Goal: Task Accomplishment & Management: Use online tool/utility

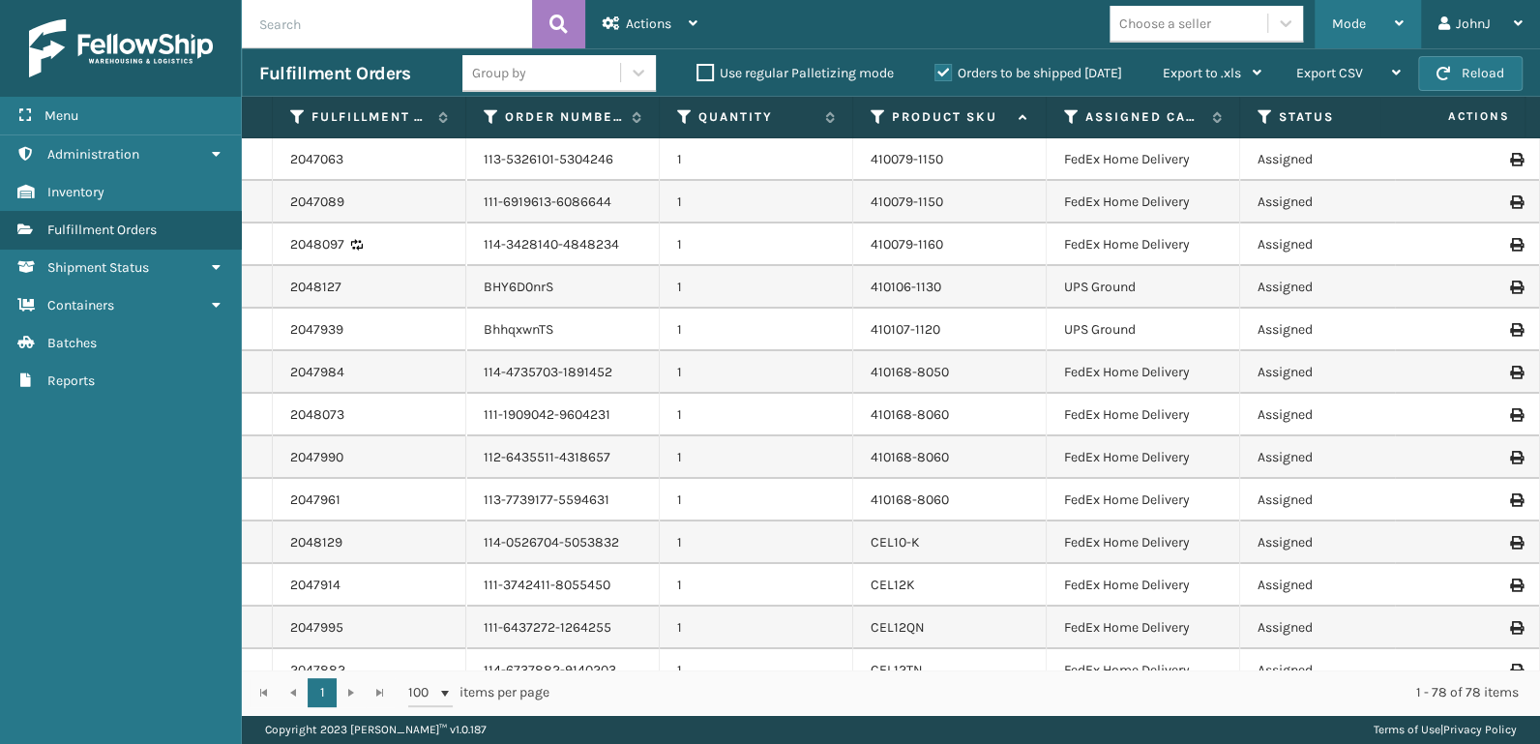
click at [1381, 21] on div "Mode" at bounding box center [1368, 24] width 72 height 48
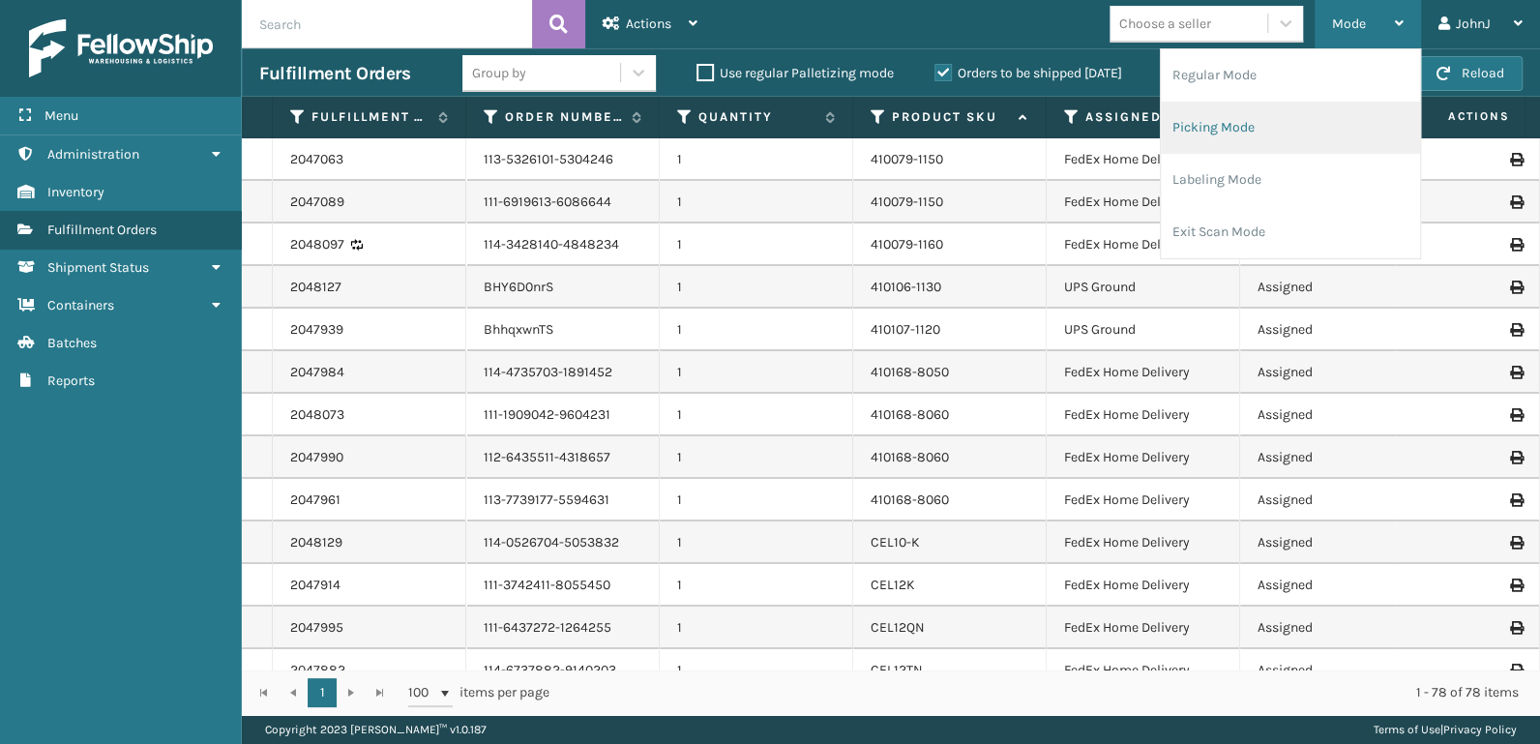
click at [1254, 123] on li "Picking Mode" at bounding box center [1290, 128] width 259 height 52
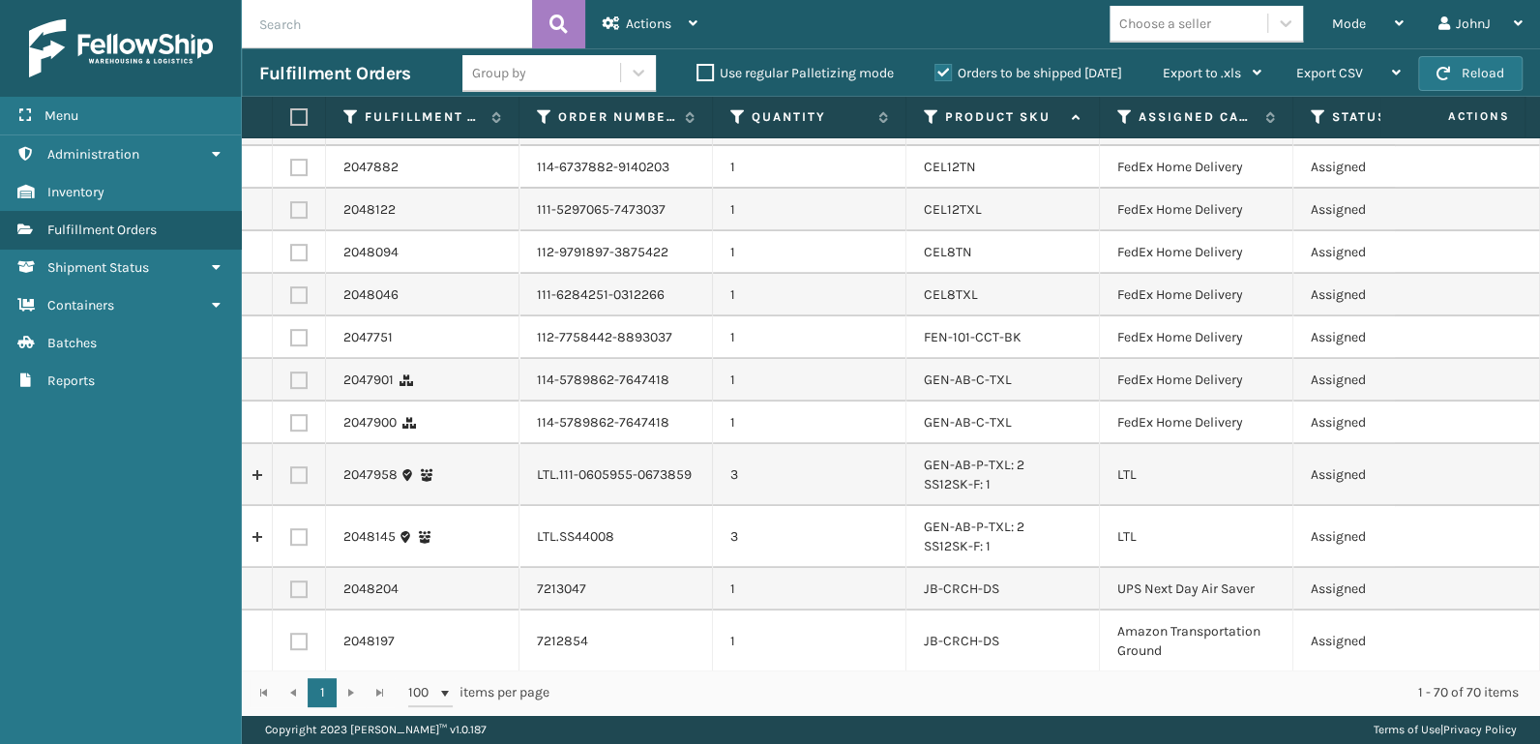
scroll to position [605, 0]
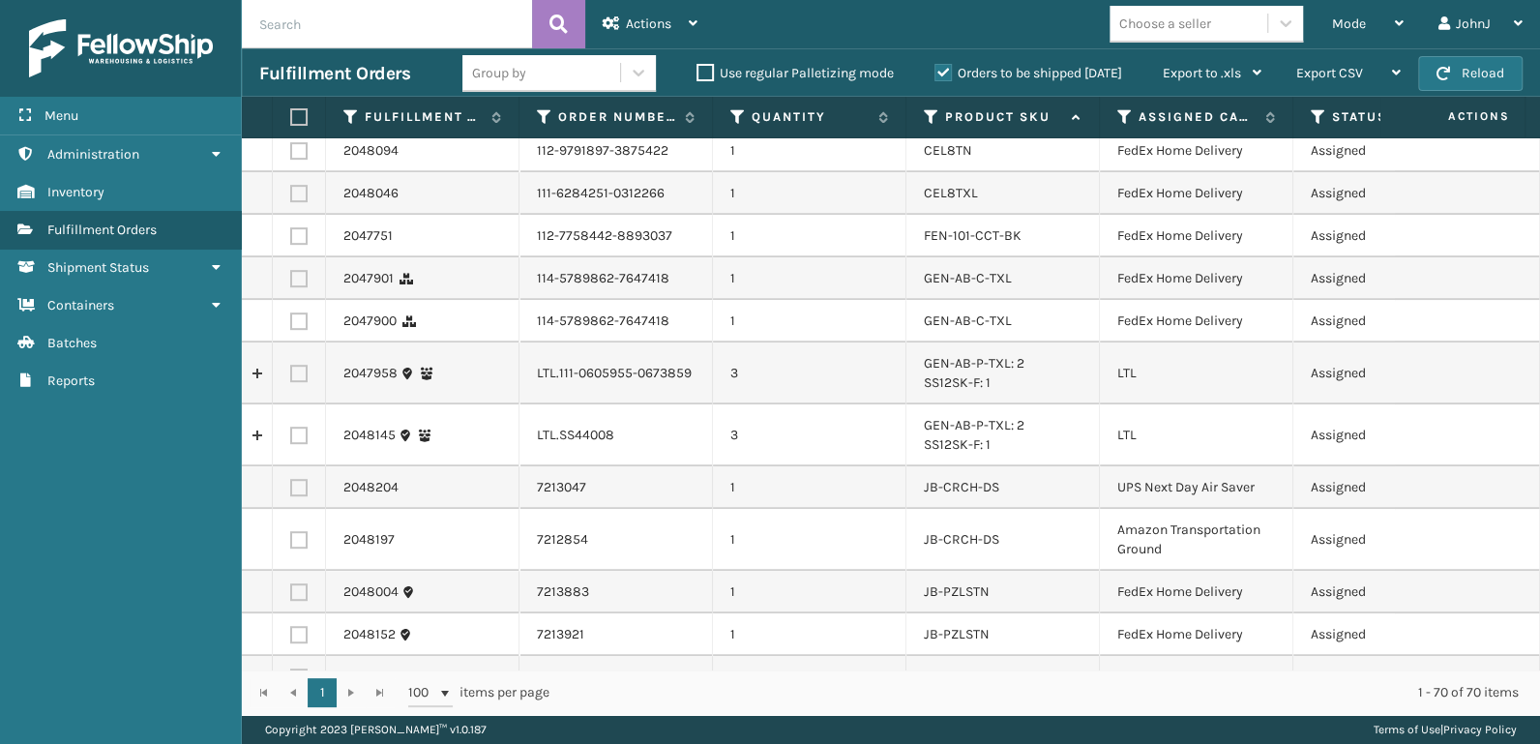
drag, startPoint x: 293, startPoint y: 373, endPoint x: 301, endPoint y: 426, distance: 53.8
click at [293, 374] on label at bounding box center [298, 373] width 17 height 17
click at [291, 374] on input "checkbox" at bounding box center [290, 371] width 1 height 13
checkbox input "true"
click at [290, 431] on label at bounding box center [298, 435] width 17 height 17
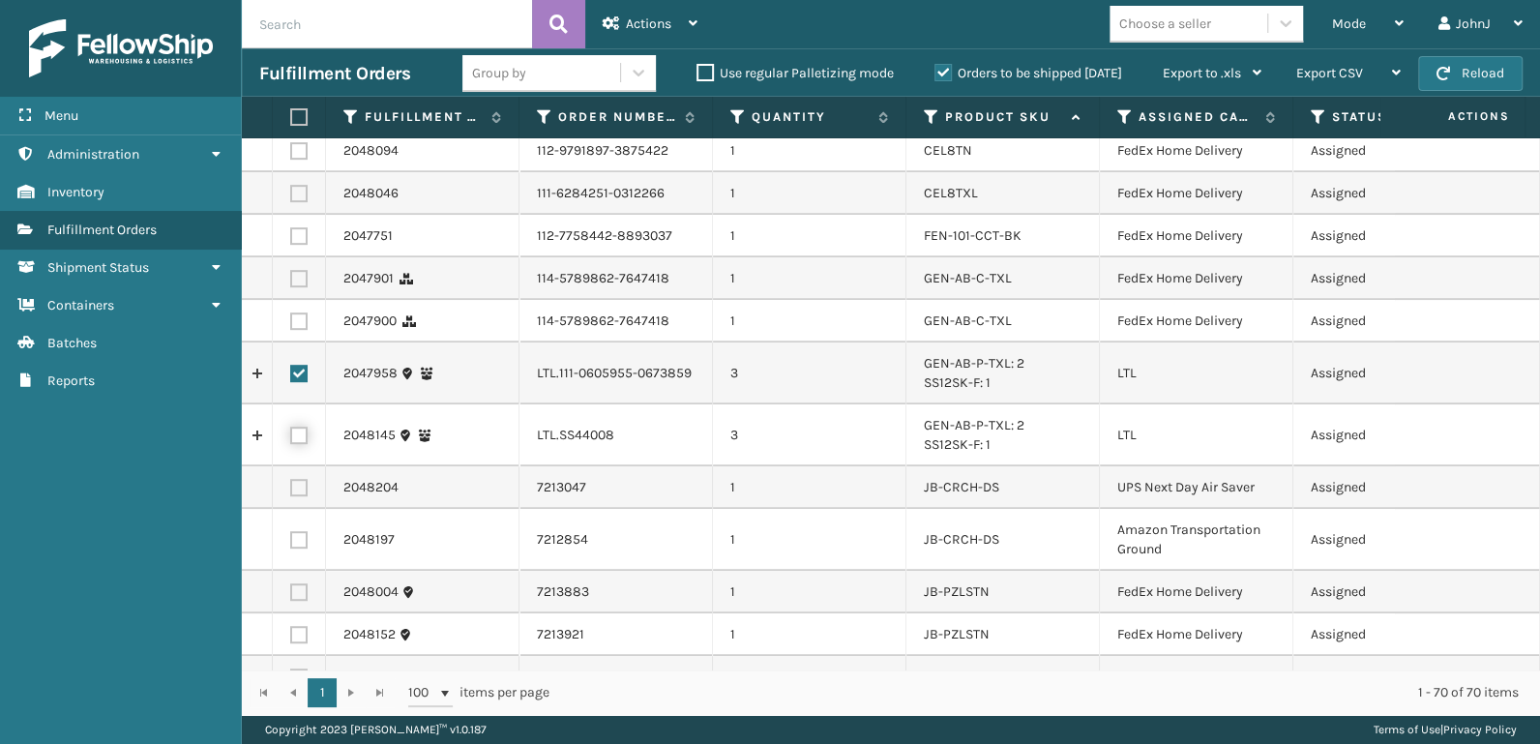
click at [290, 431] on input "checkbox" at bounding box center [290, 433] width 1 height 13
checkbox input "true"
click at [644, 29] on span "Actions" at bounding box center [648, 23] width 45 height 16
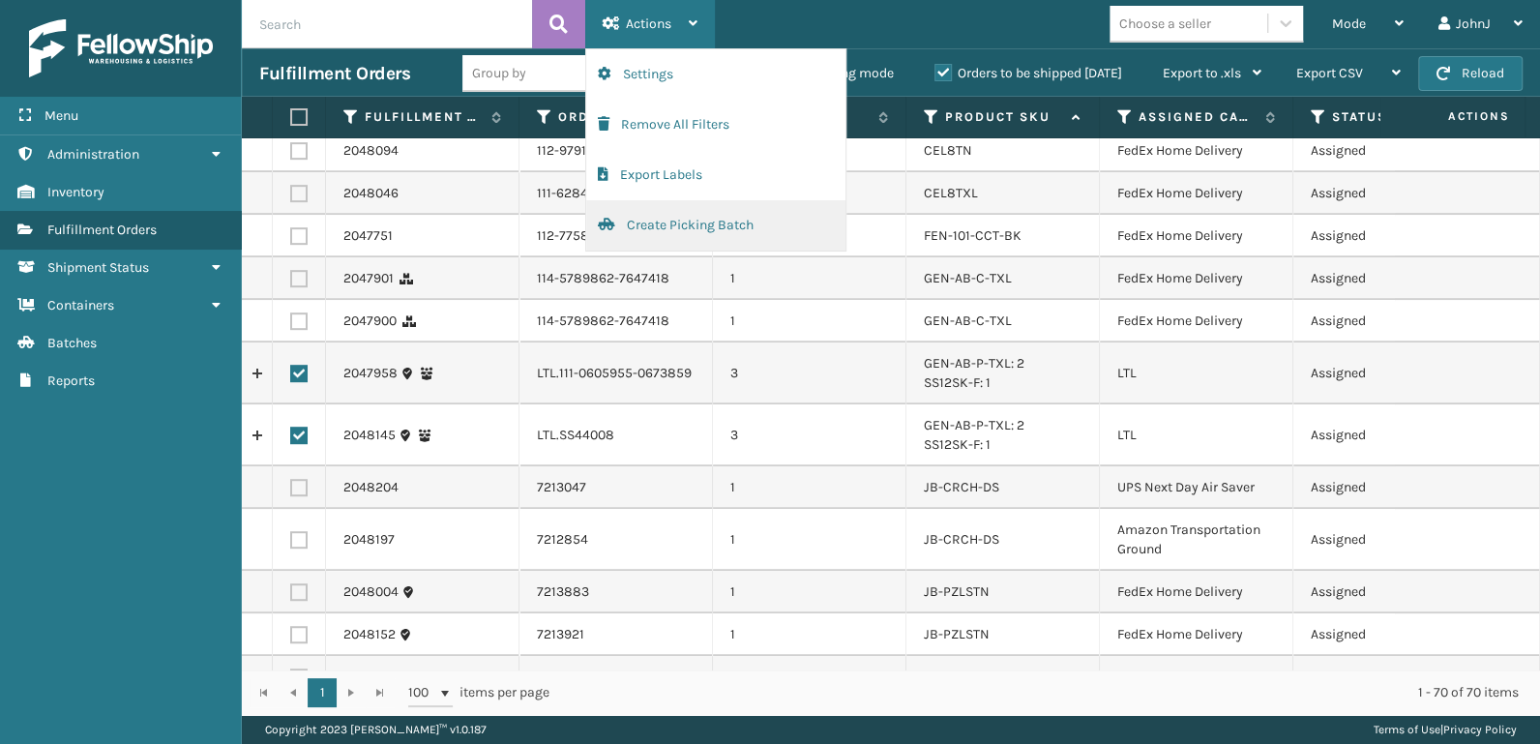
click at [666, 224] on button "Create Picking Batch" at bounding box center [715, 225] width 259 height 50
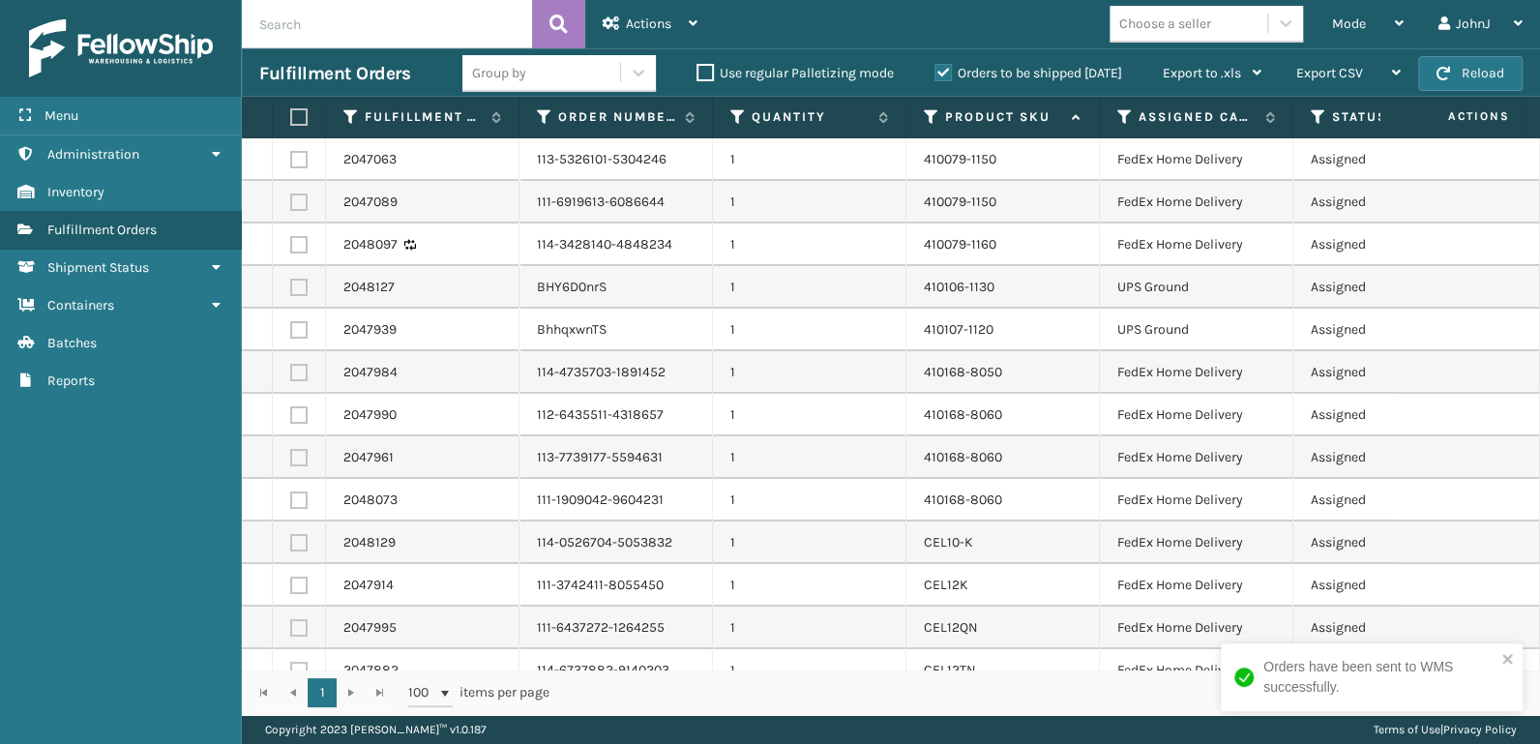
click at [301, 118] on label at bounding box center [296, 116] width 12 height 17
click at [291, 118] on input "checkbox" at bounding box center [290, 117] width 1 height 13
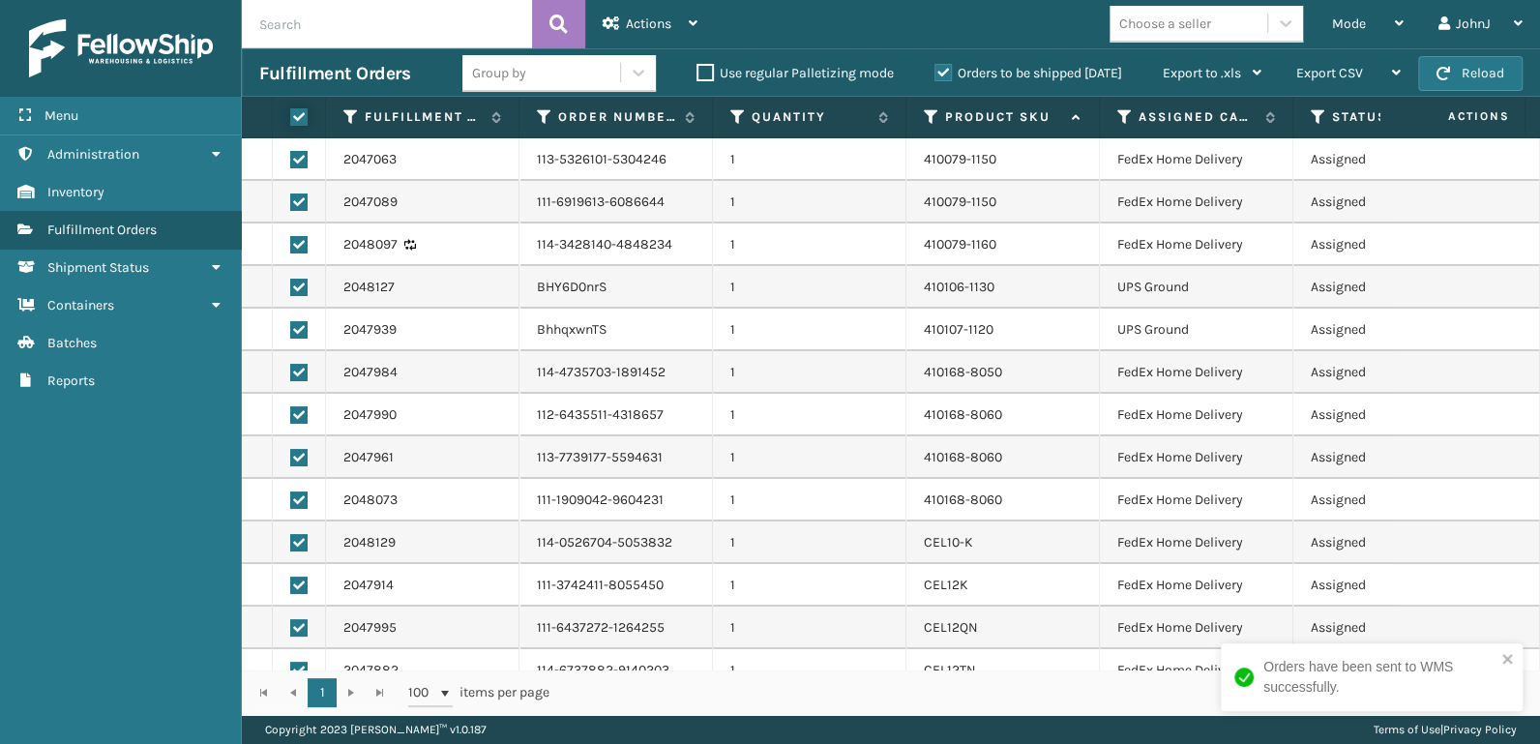
checkbox input "true"
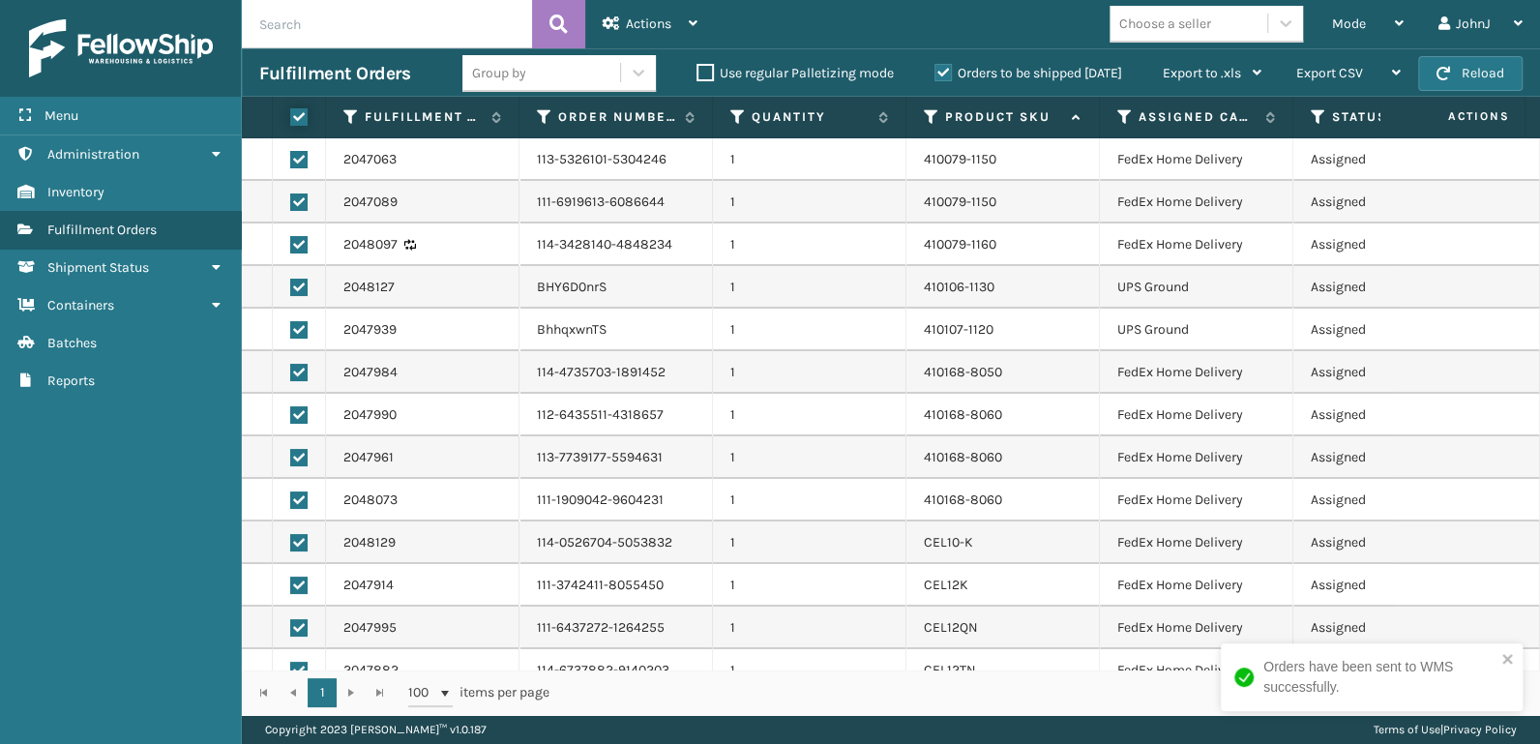
checkbox input "true"
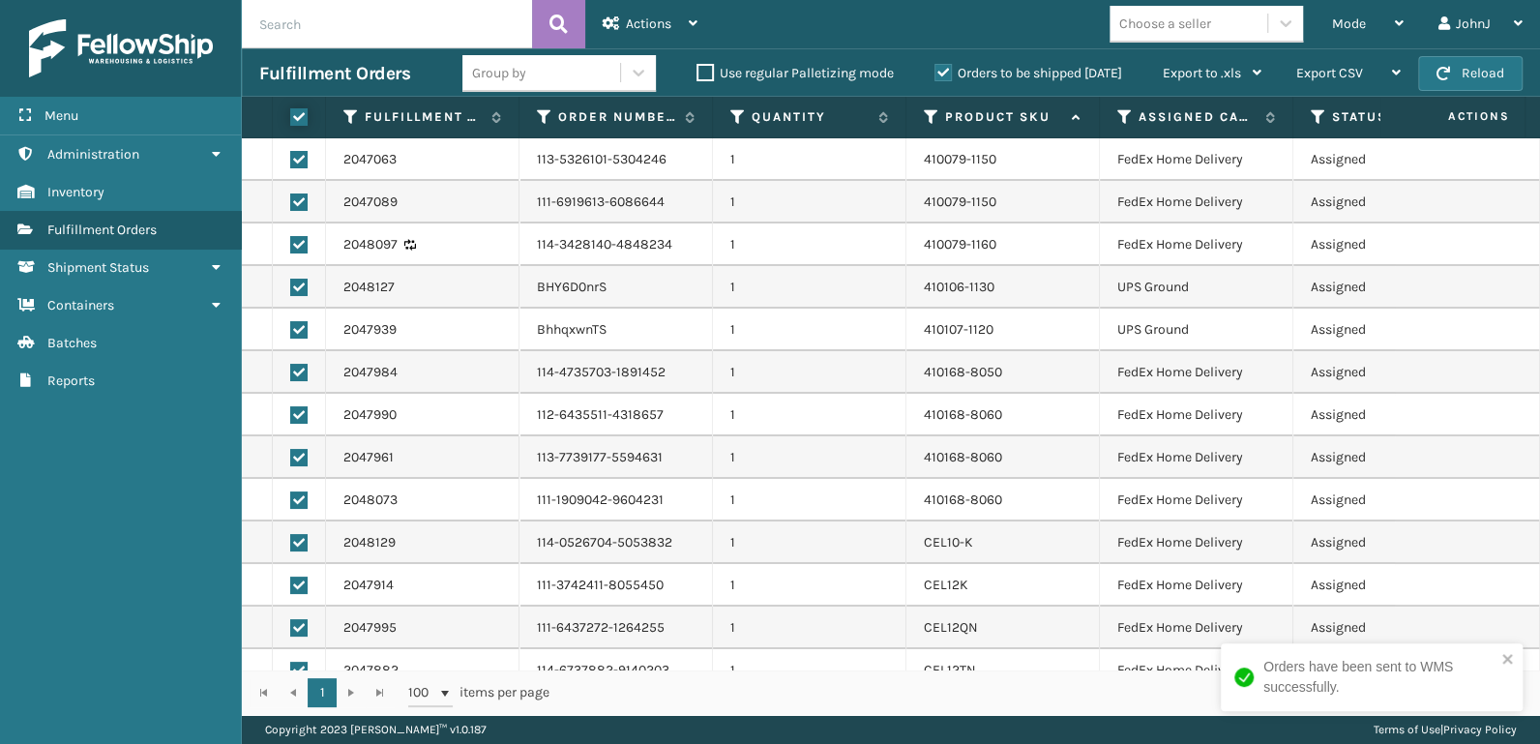
checkbox input "true"
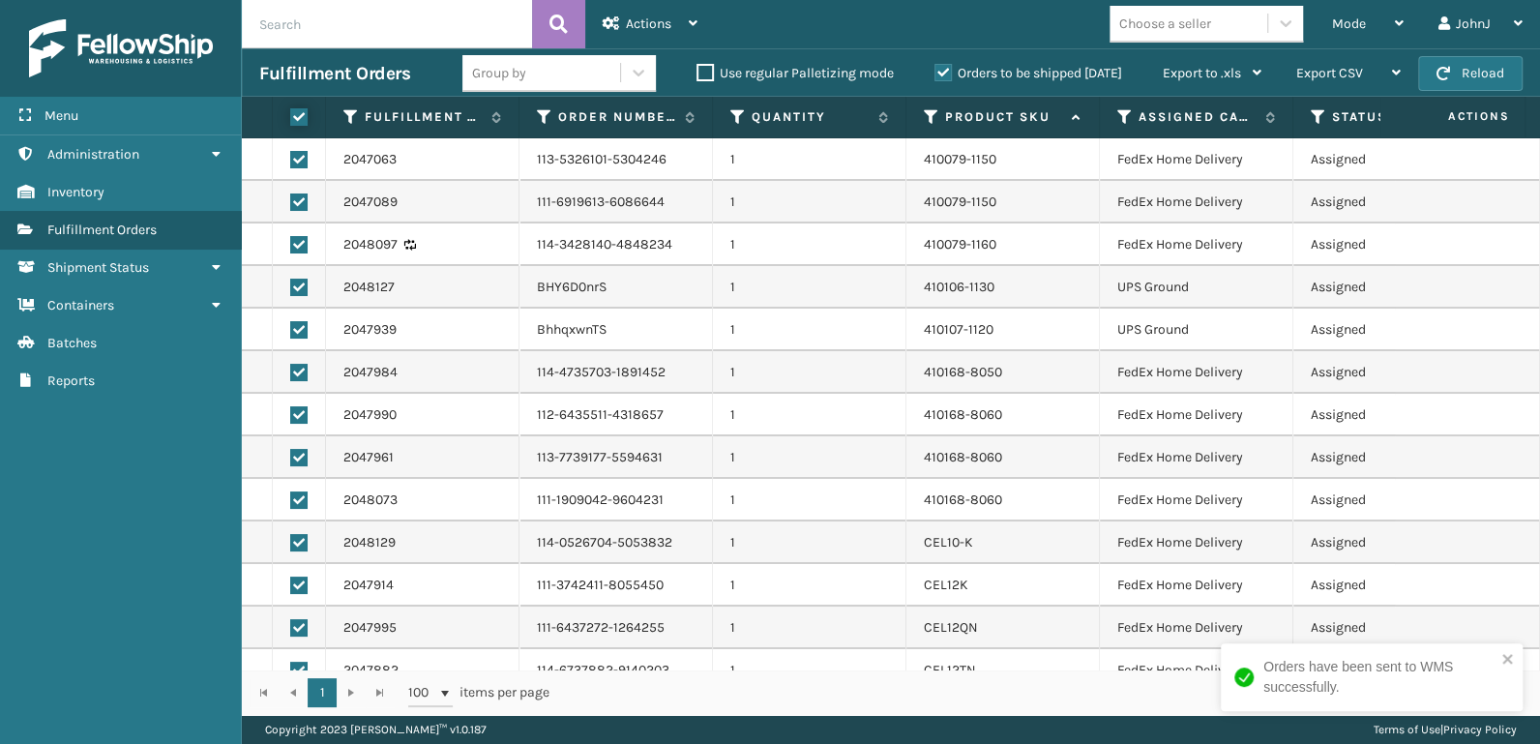
checkbox input "true"
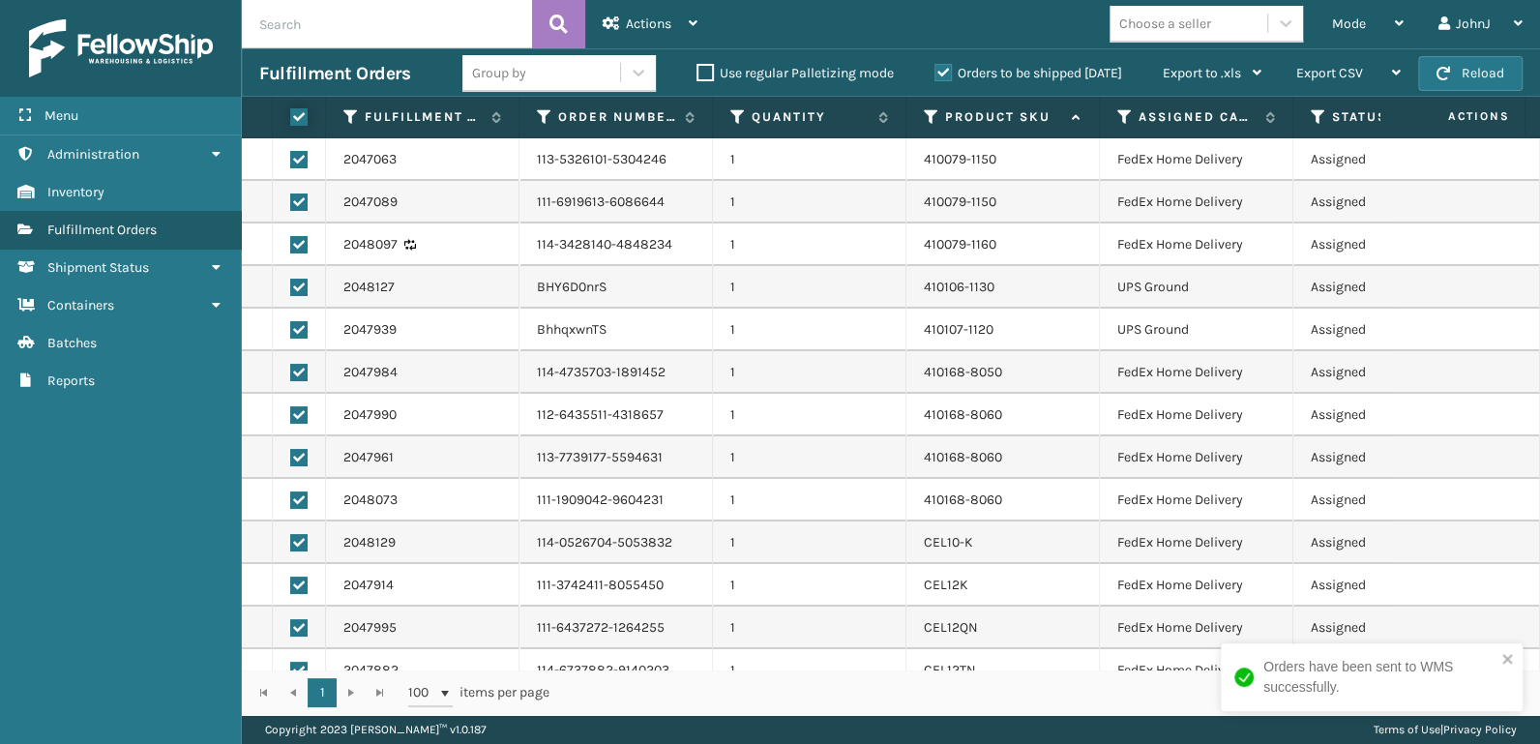
checkbox input "true"
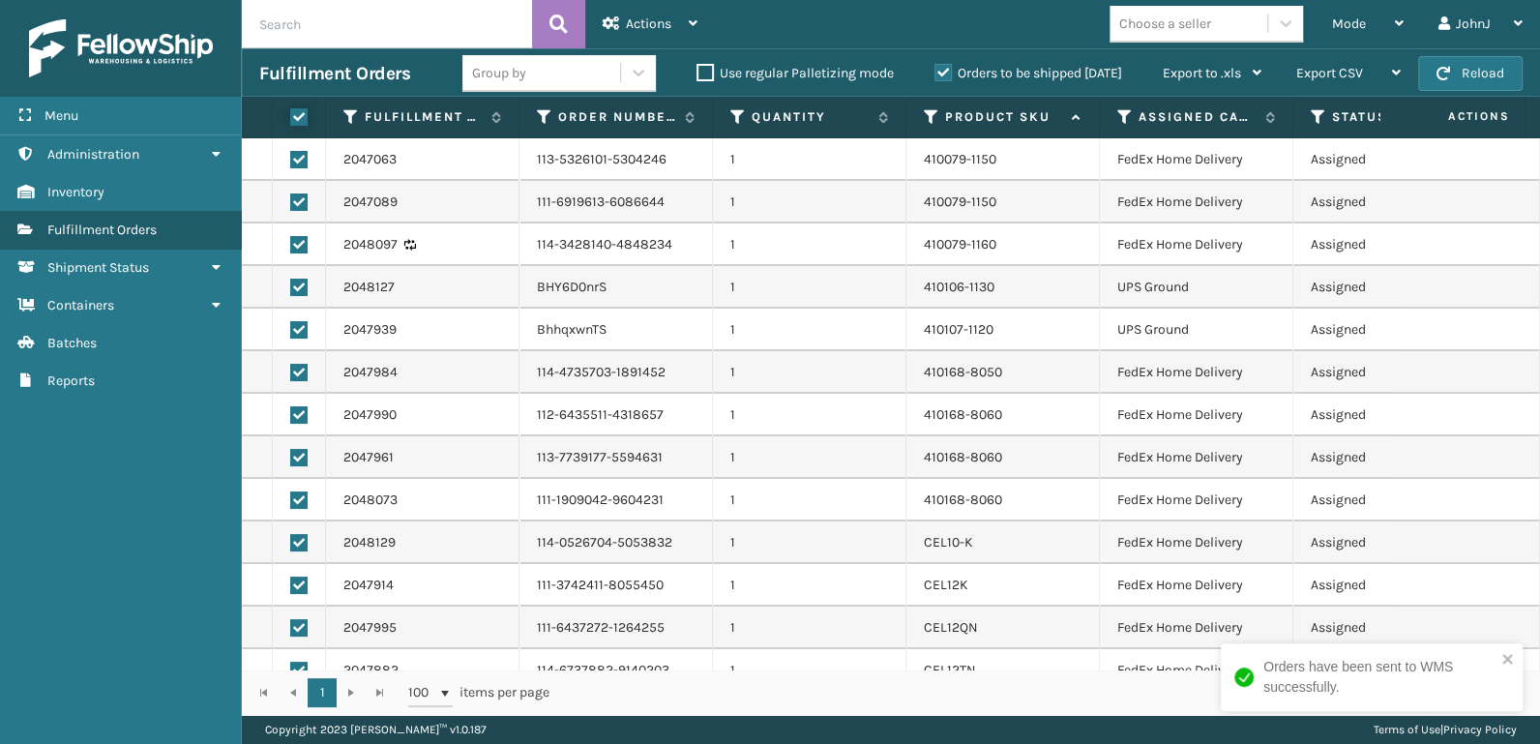
checkbox input "true"
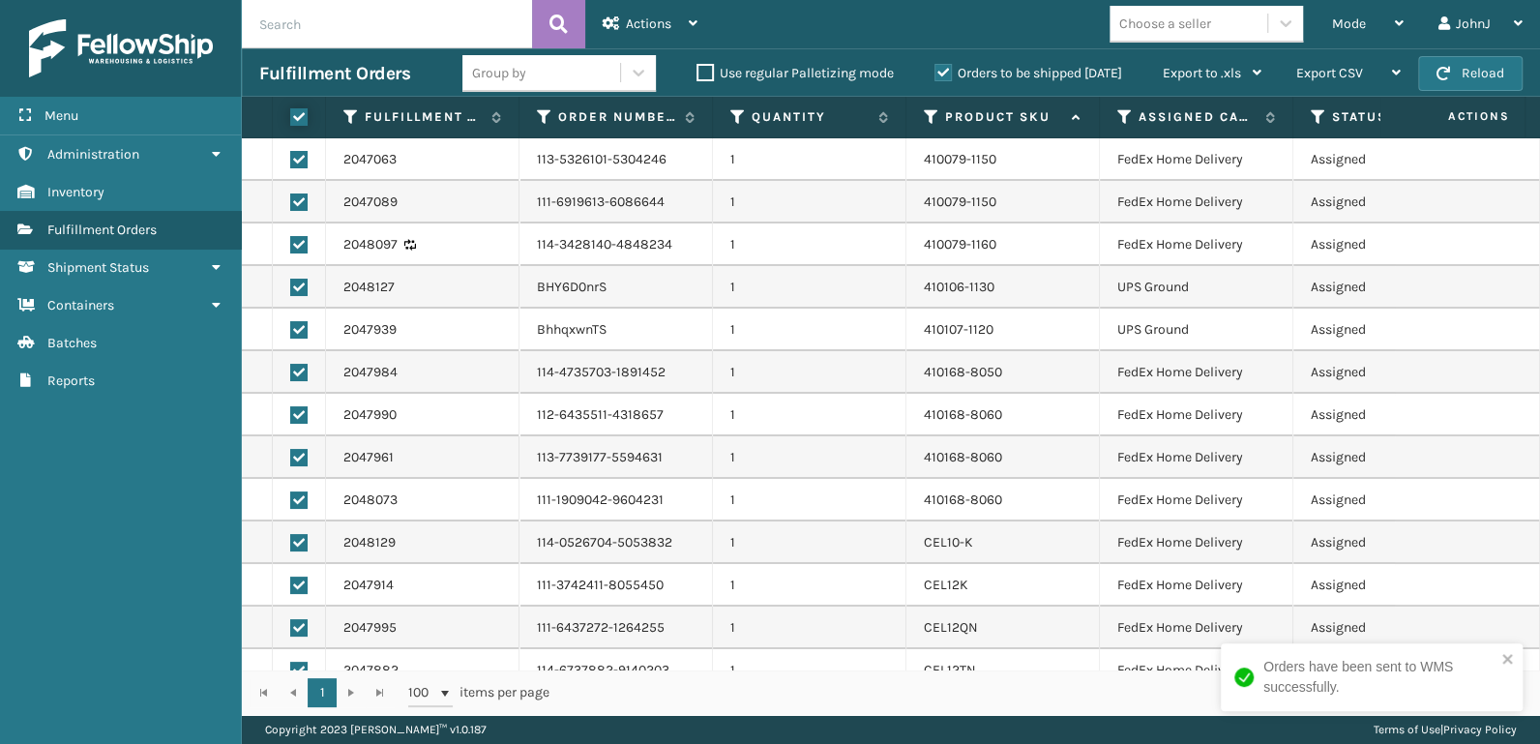
checkbox input "true"
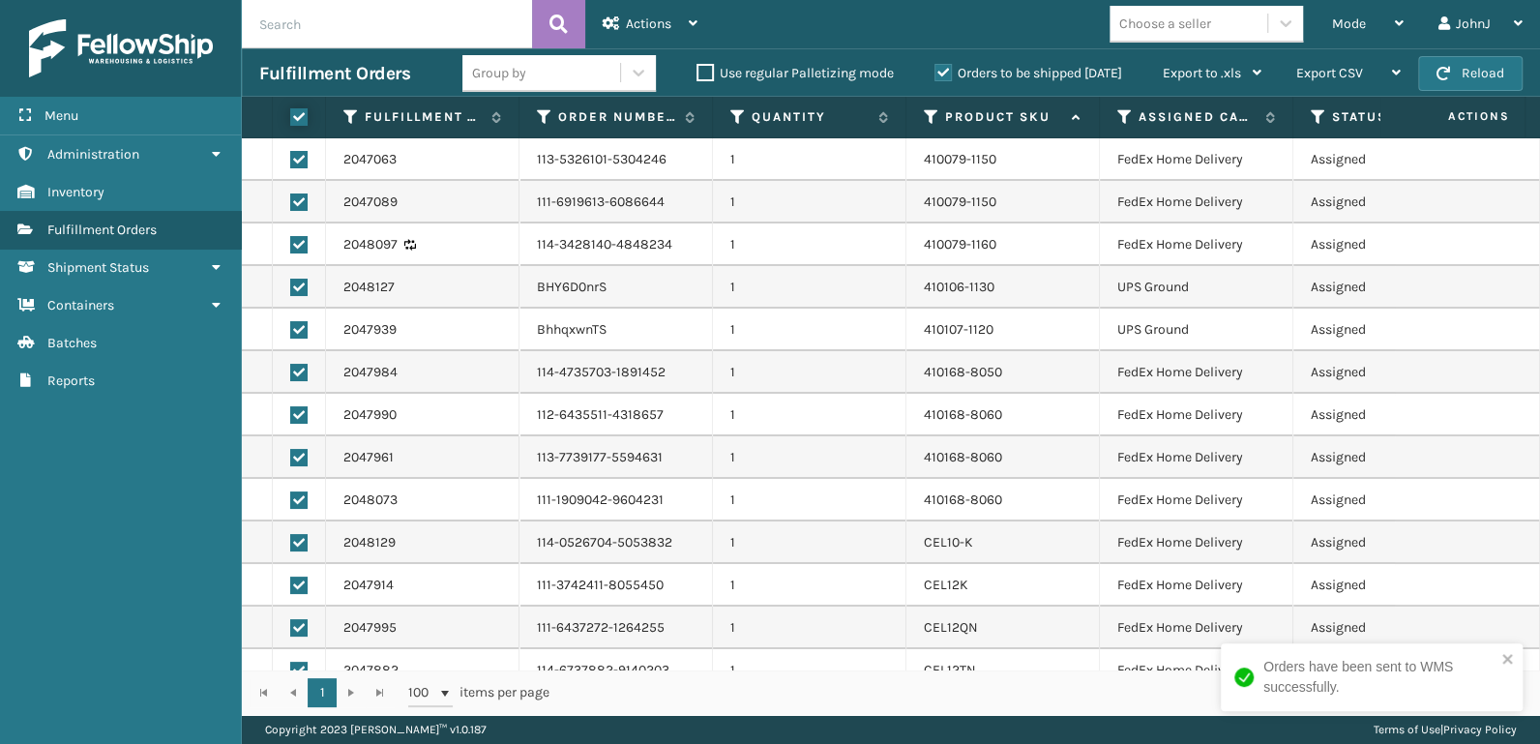
checkbox input "true"
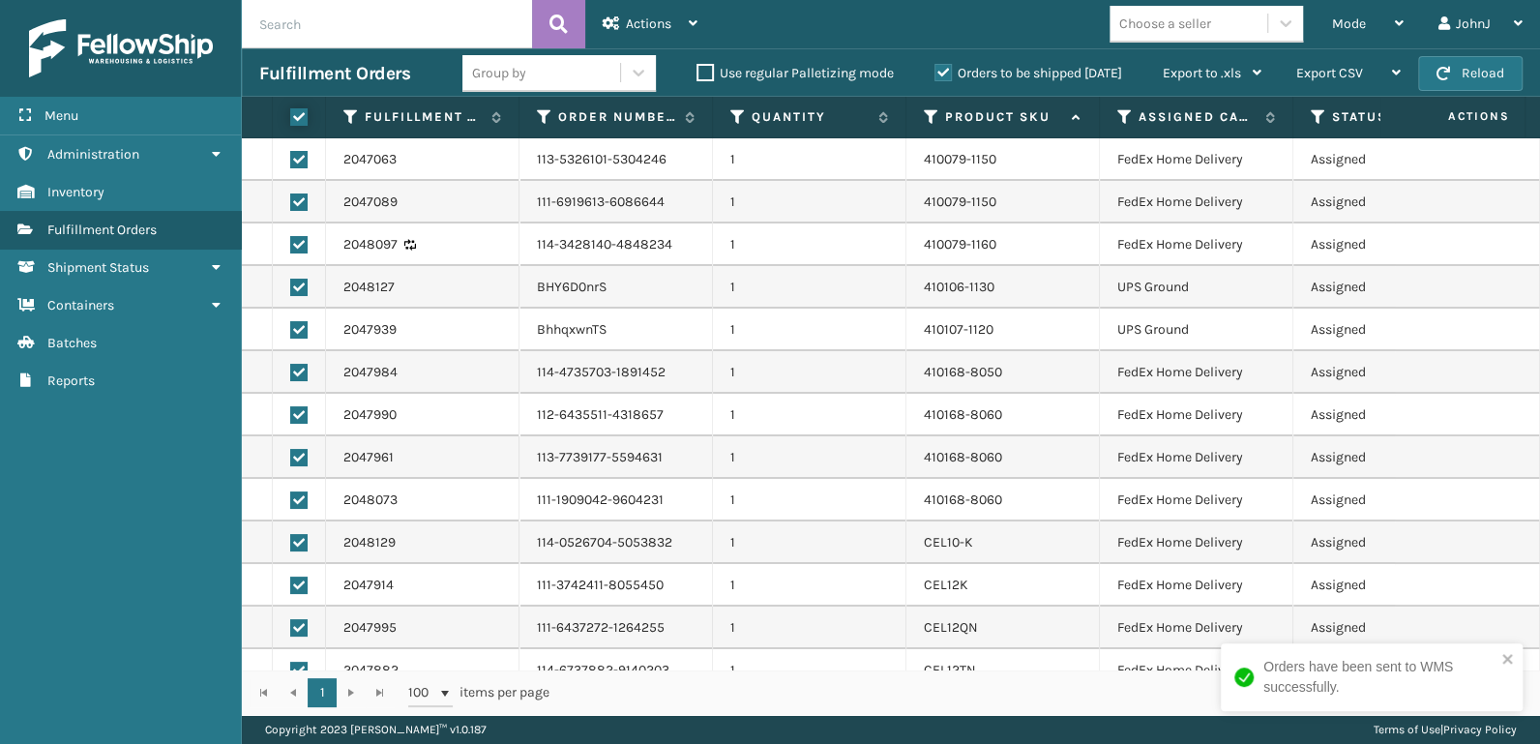
checkbox input "true"
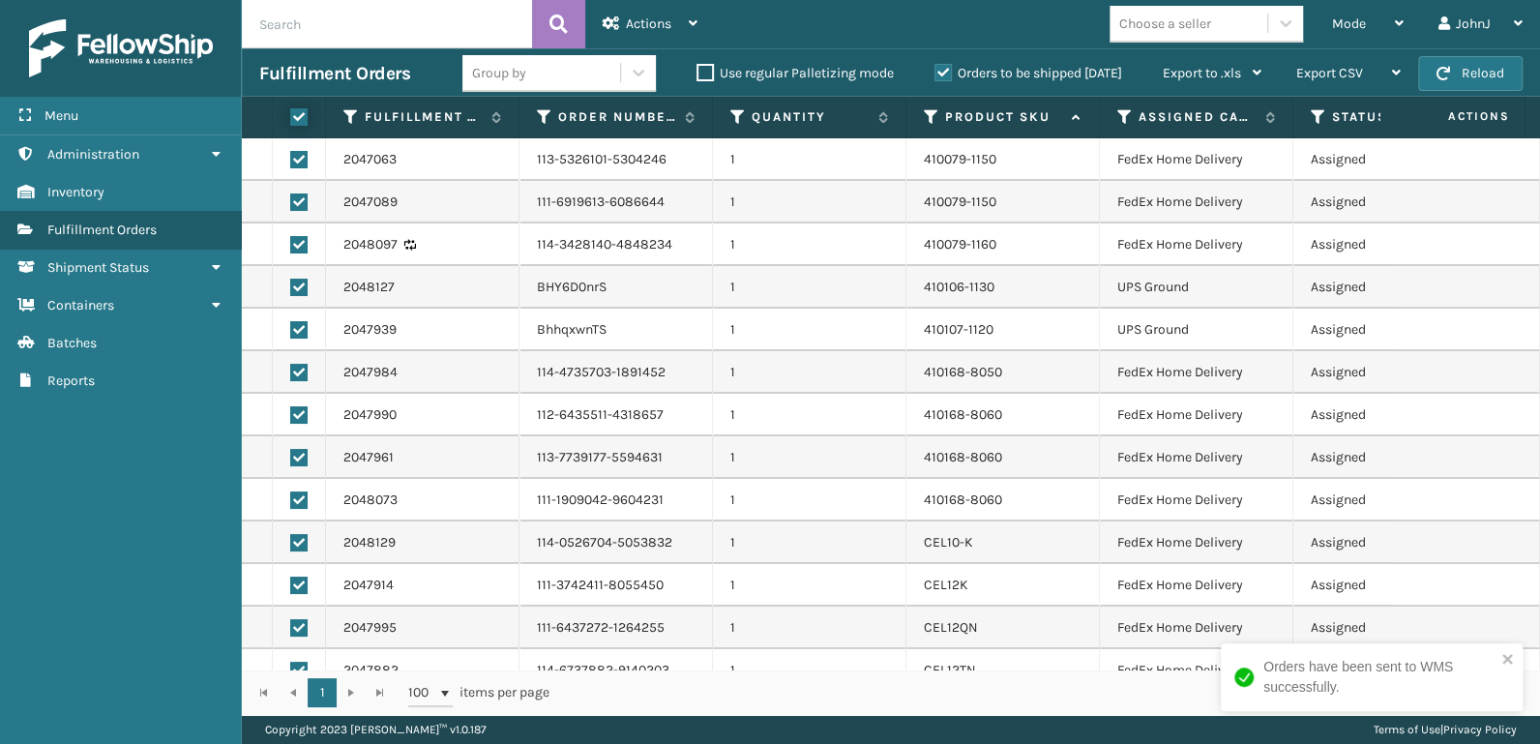
checkbox input "true"
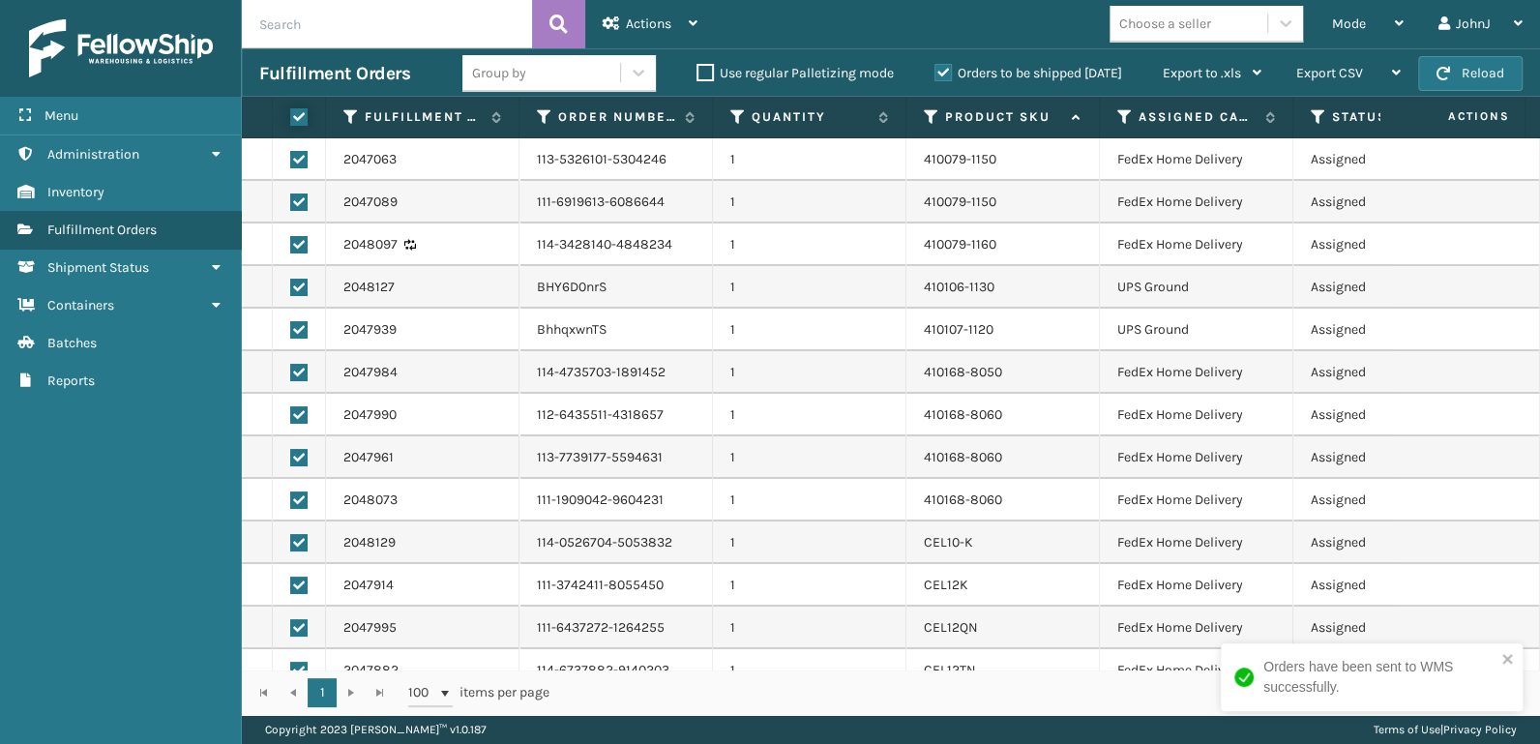
checkbox input "true"
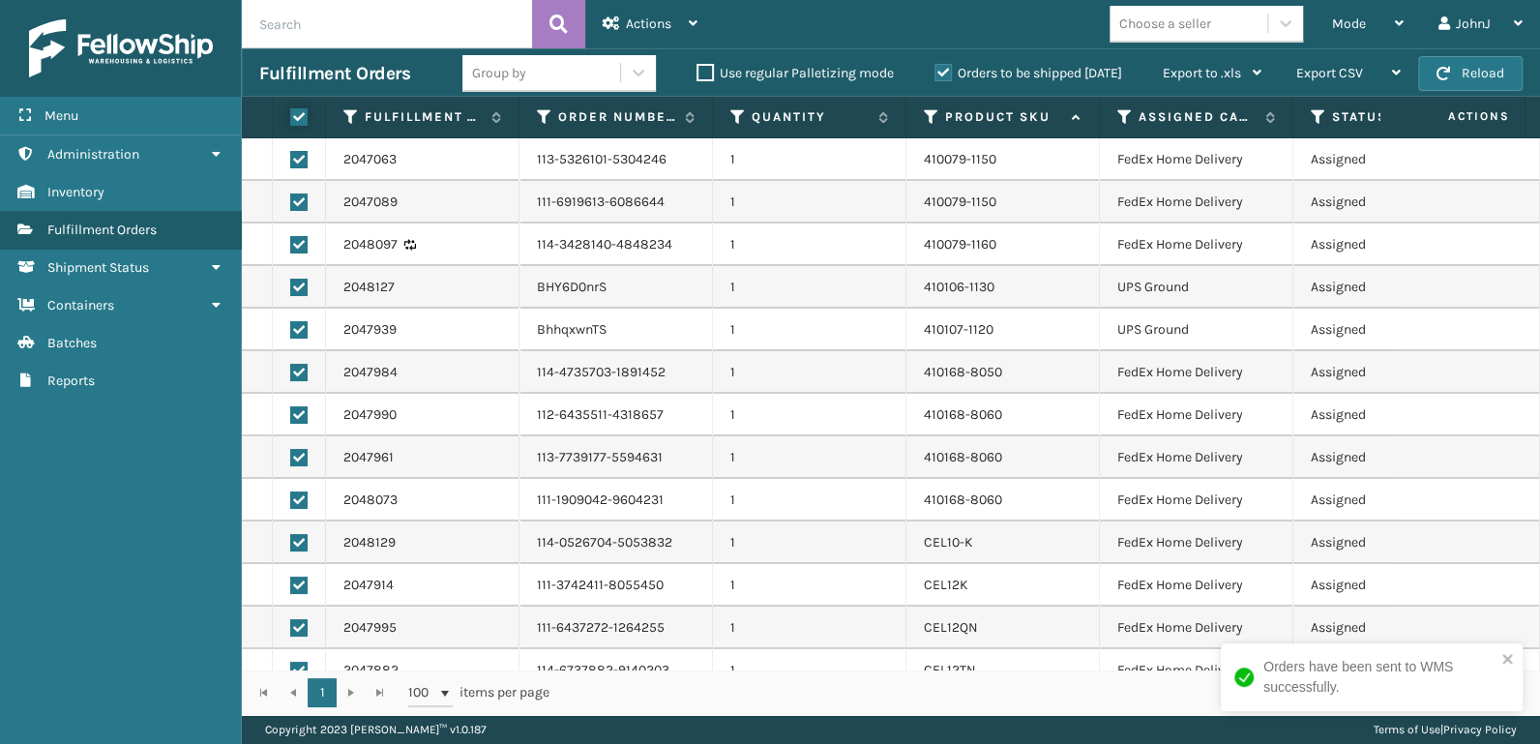
checkbox input "true"
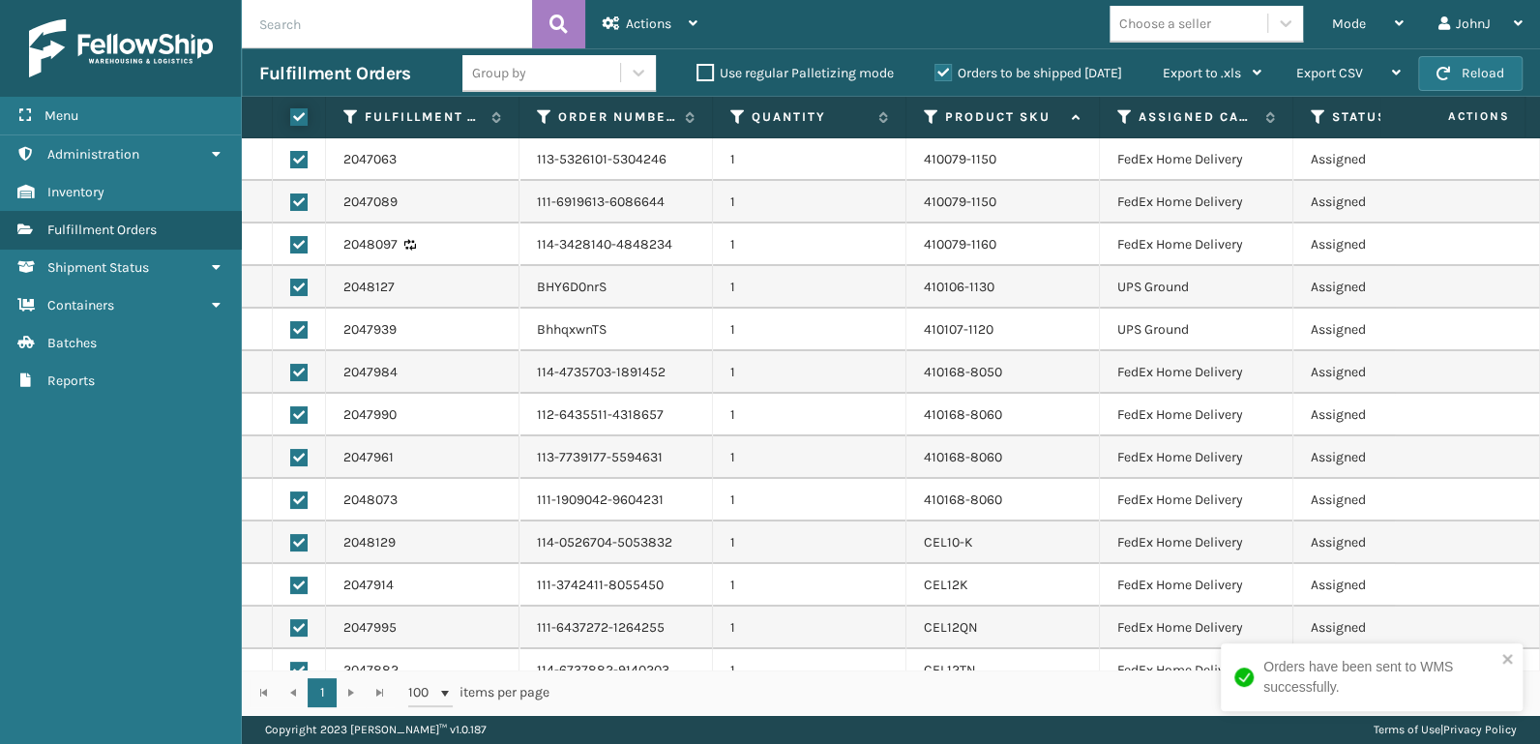
checkbox input "true"
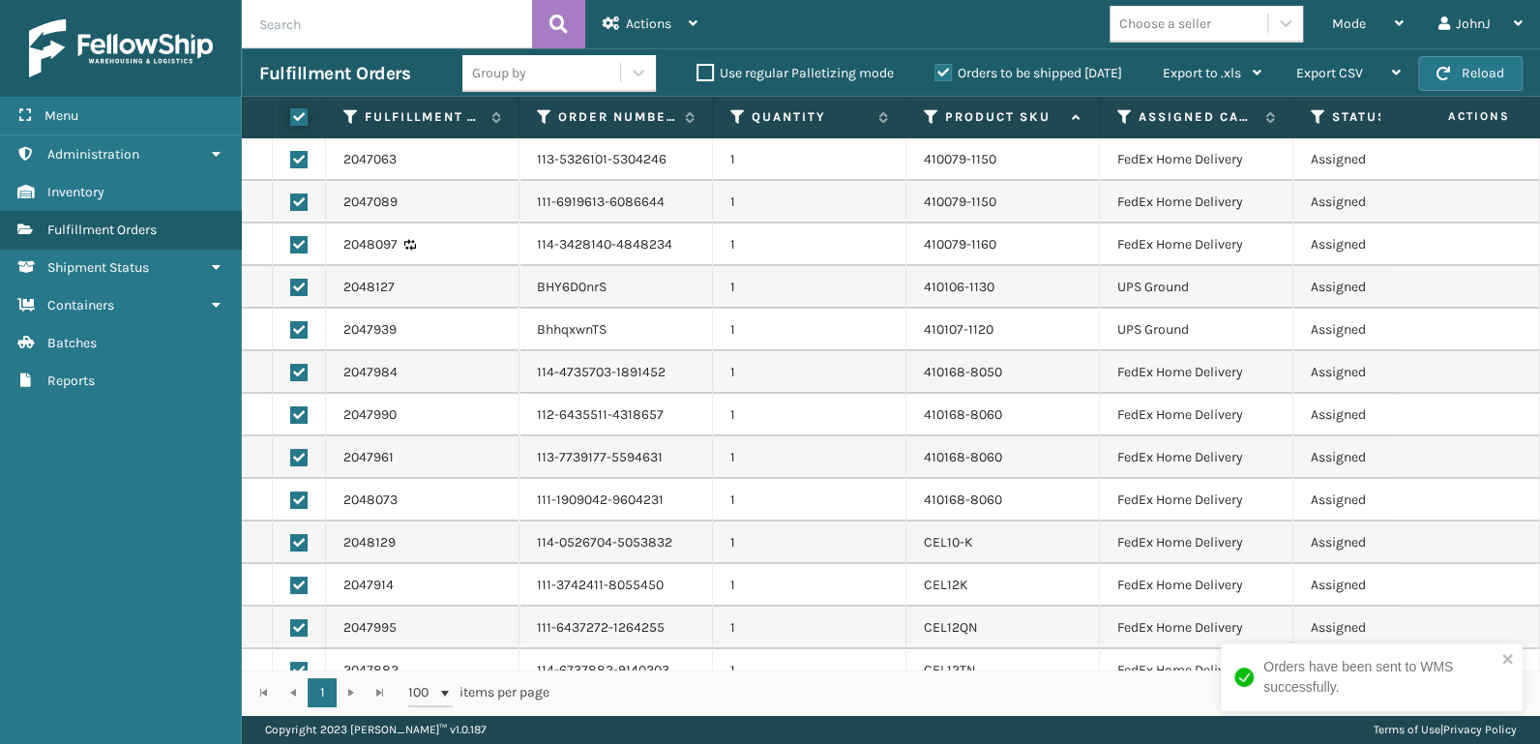
checkbox input "true"
drag, startPoint x: 652, startPoint y: 31, endPoint x: 639, endPoint y: 60, distance: 32.0
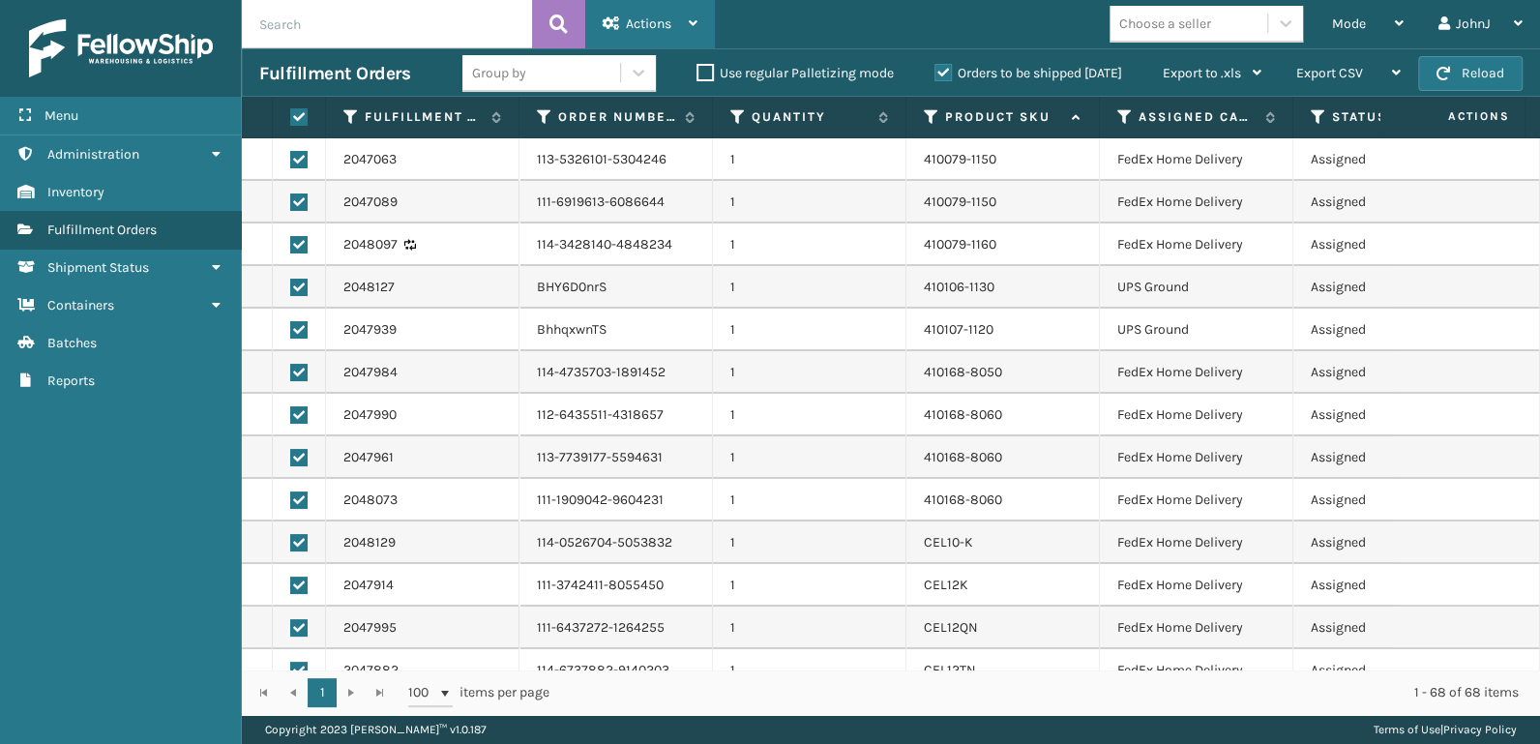
click at [650, 31] on span "Actions" at bounding box center [648, 23] width 45 height 16
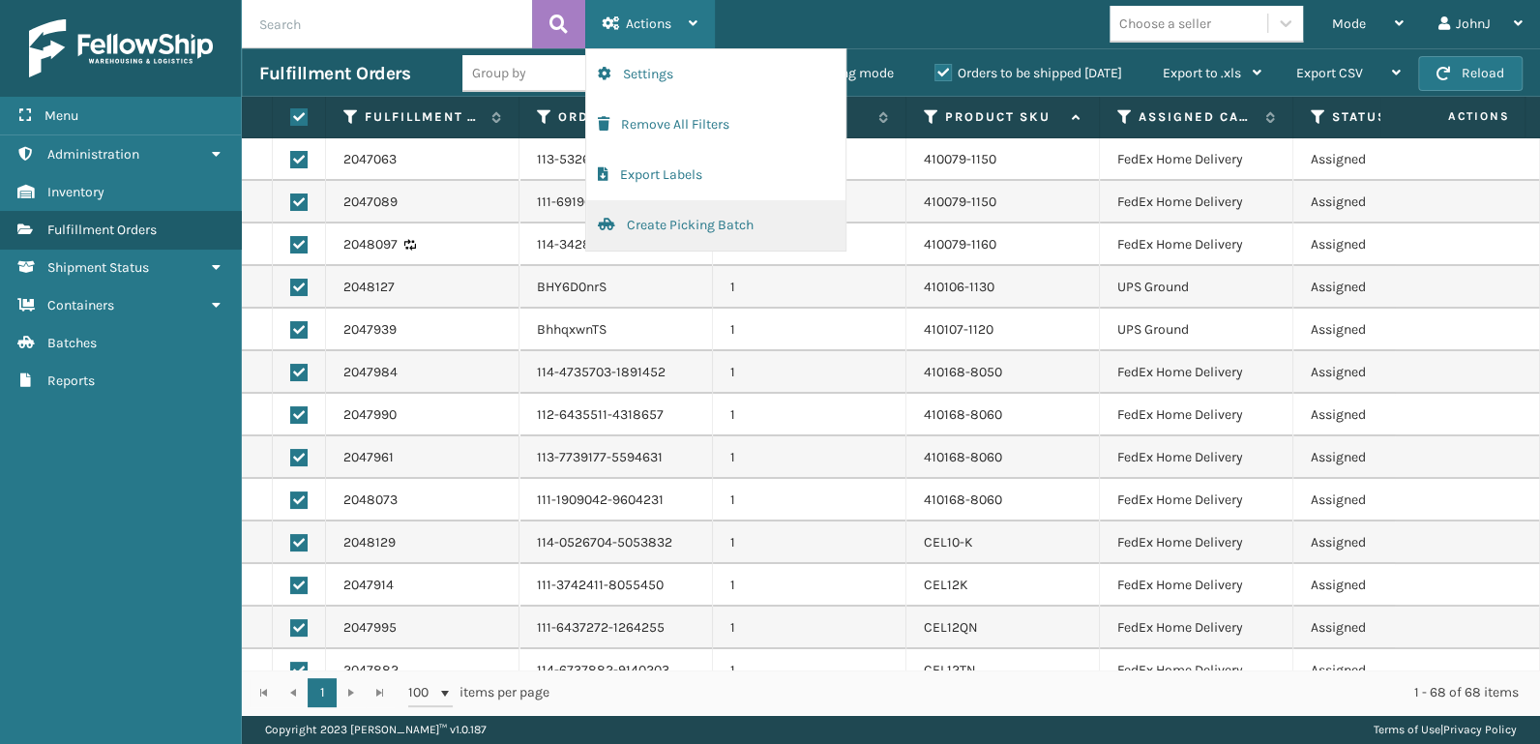
click at [669, 220] on button "Create Picking Batch" at bounding box center [715, 225] width 259 height 50
